Goal: Task Accomplishment & Management: Manage account settings

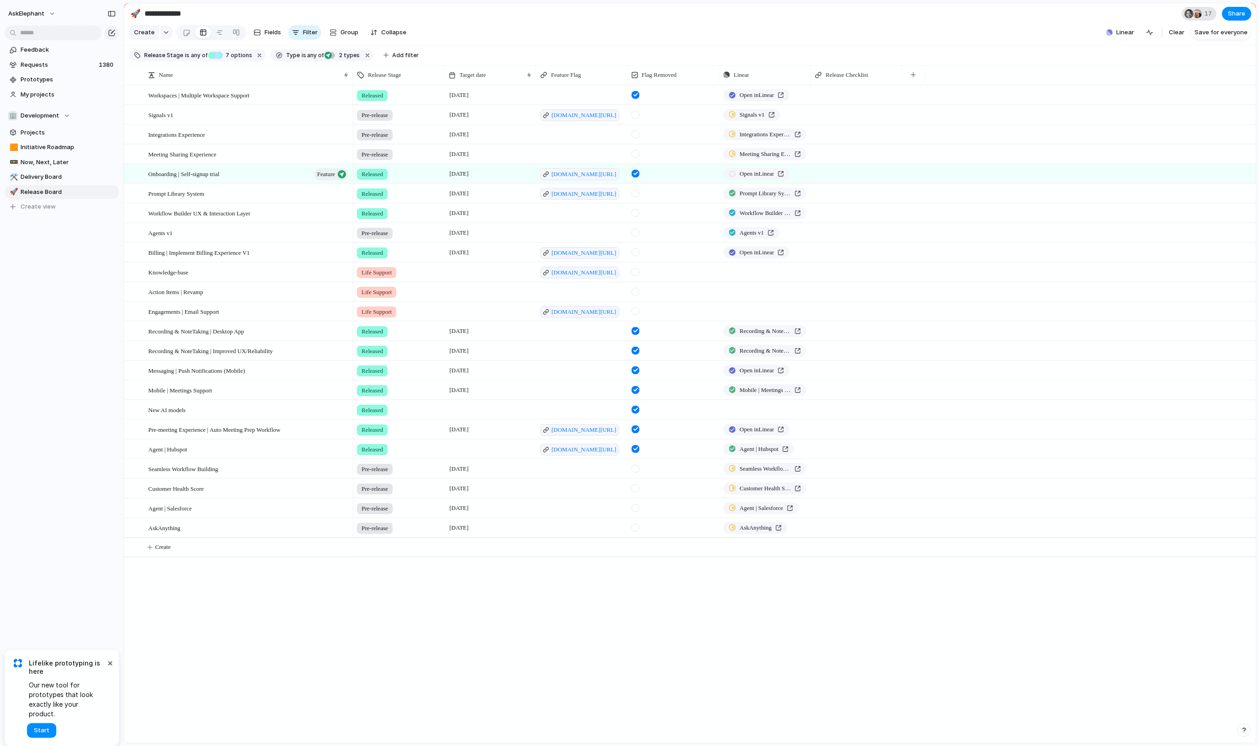
click at [1205, 13] on span "17" at bounding box center [1209, 13] width 10 height 9
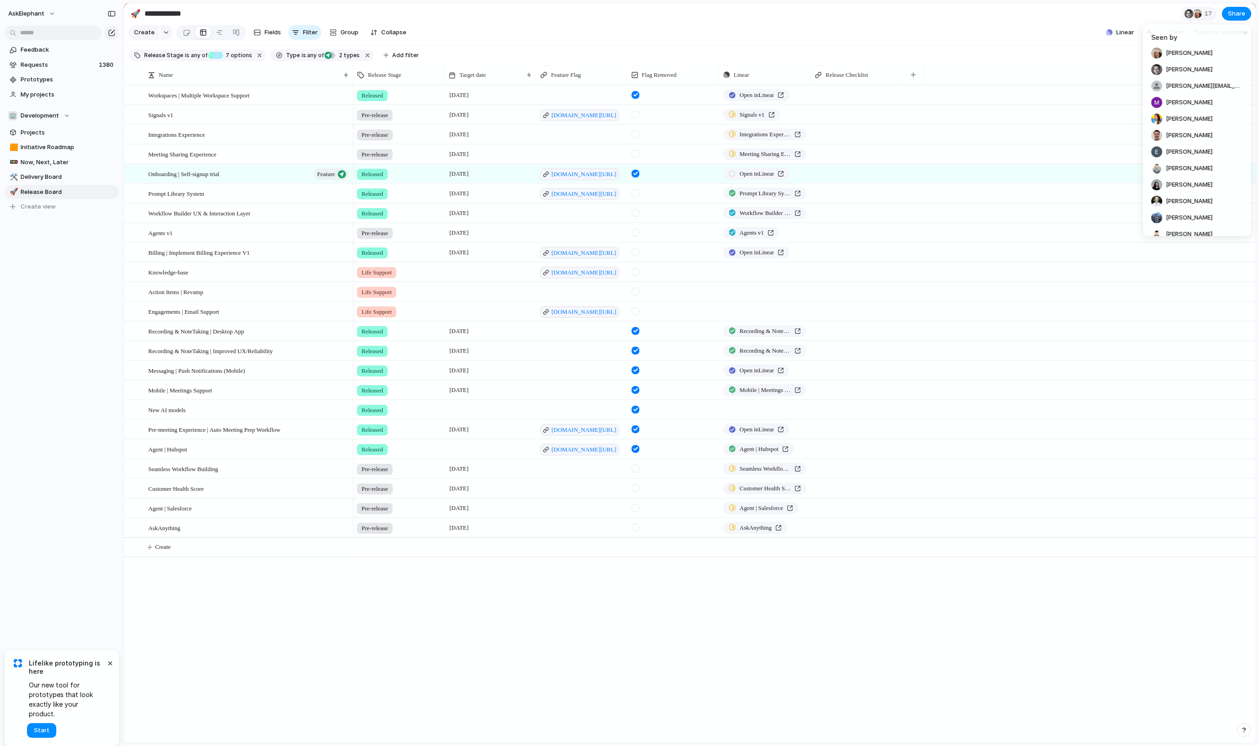
click at [1206, 15] on div "Seen by Matt Noxon Tony Mickelsen jason@askelephant.ai Mckenzie Sacks Samantha …" at bounding box center [629, 373] width 1259 height 746
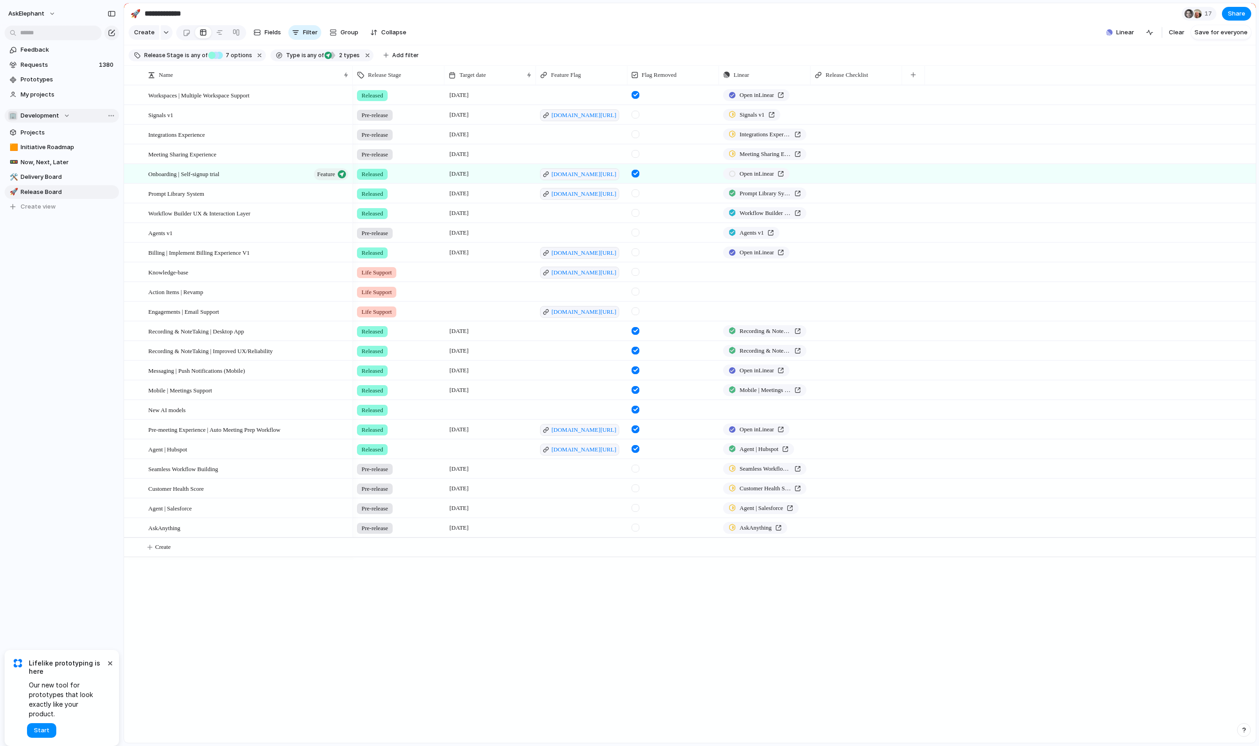
click at [56, 116] on span "Development" at bounding box center [40, 115] width 38 height 9
click at [67, 243] on div "🏢 Development 😁 Core Experience 🧨 Vanguard Create new team" at bounding box center [629, 373] width 1259 height 746
click at [52, 68] on span "Requests" at bounding box center [58, 64] width 75 height 9
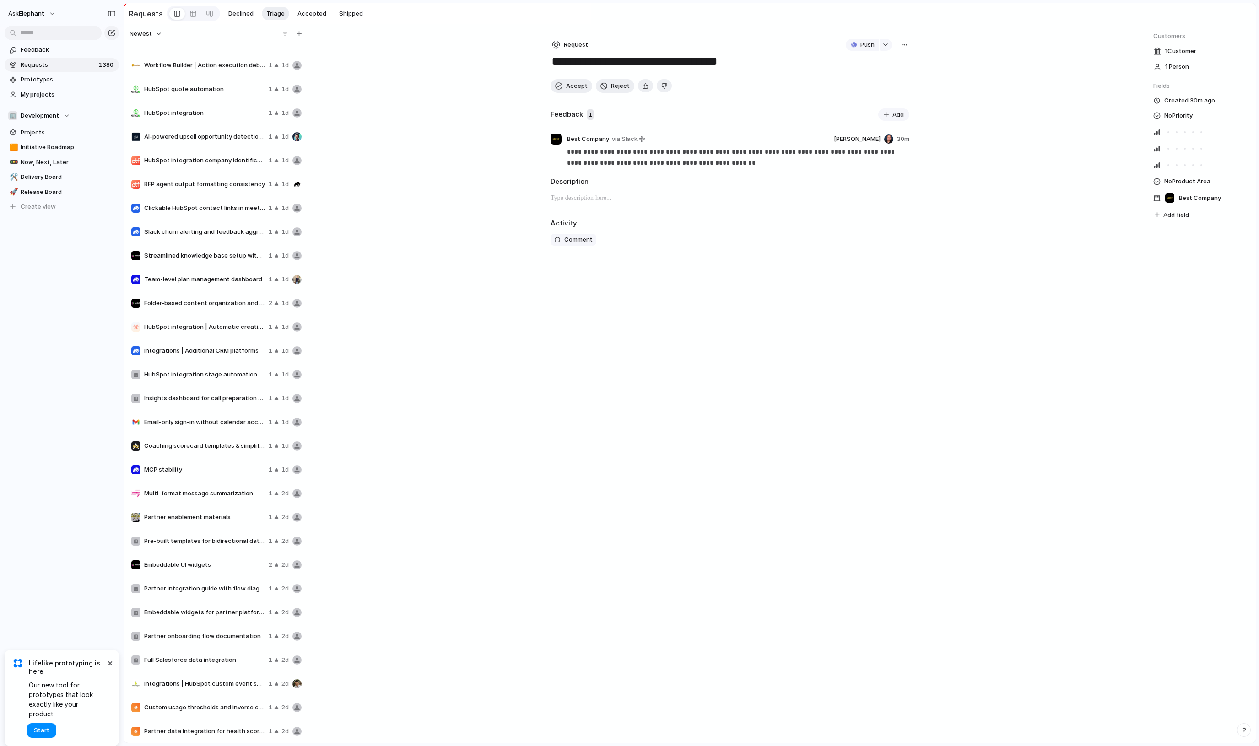
scroll to position [1676, 0]
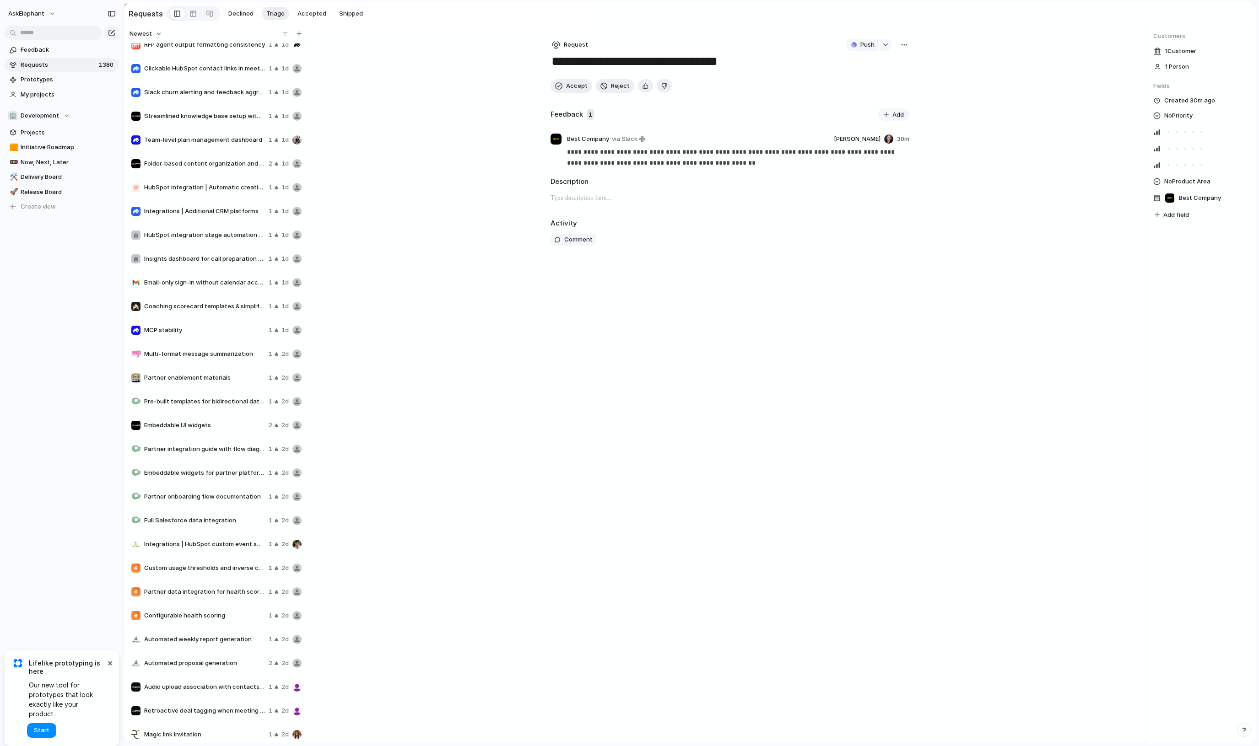
click at [114, 668] on button "×" at bounding box center [109, 662] width 11 height 11
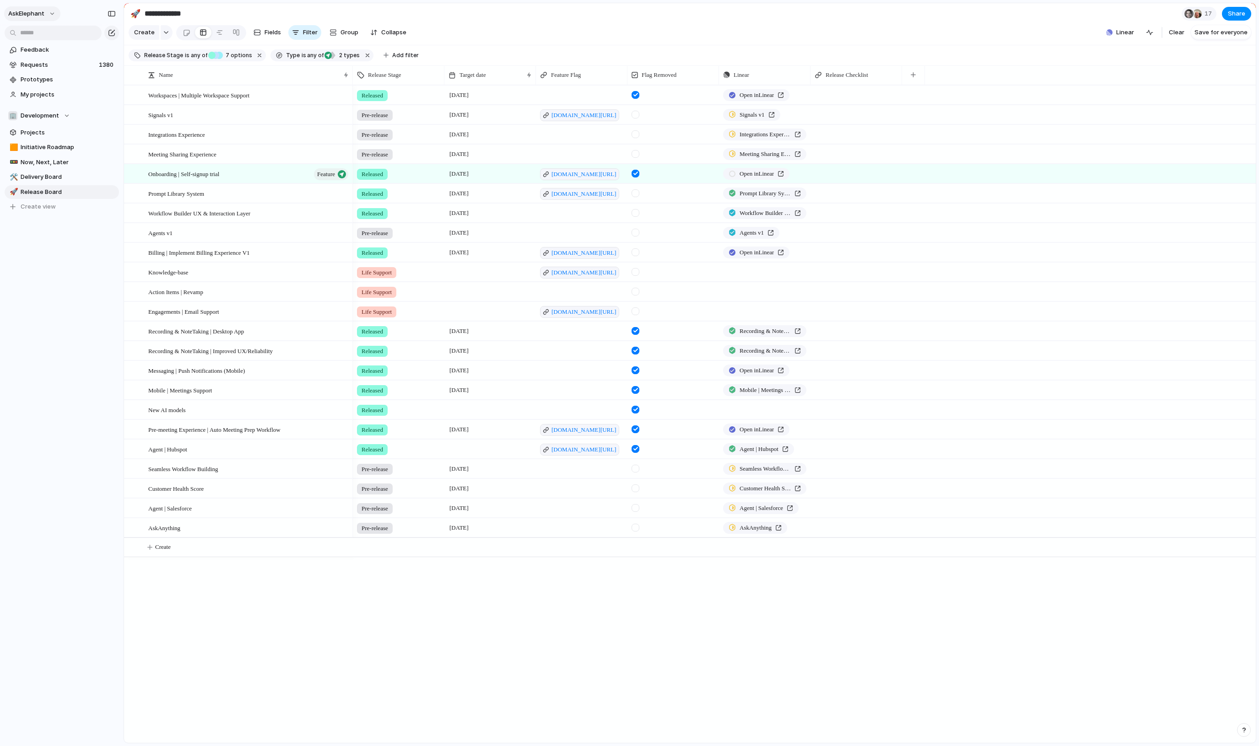
click at [49, 12] on button "AskElephant" at bounding box center [32, 13] width 56 height 15
click at [44, 83] on li "Sign out" at bounding box center [44, 78] width 76 height 15
